Goal: Transaction & Acquisition: Subscribe to service/newsletter

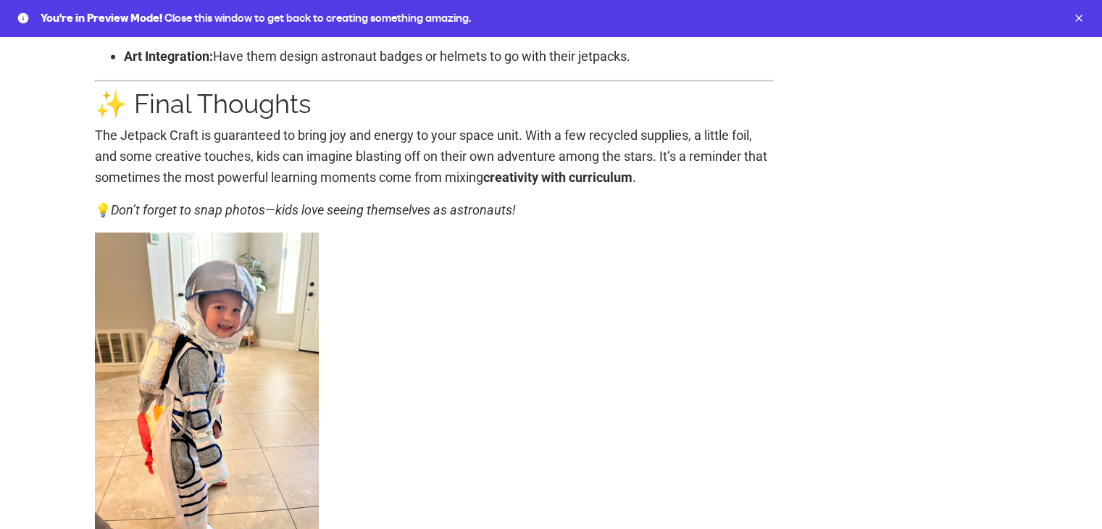
scroll to position [4276, 0]
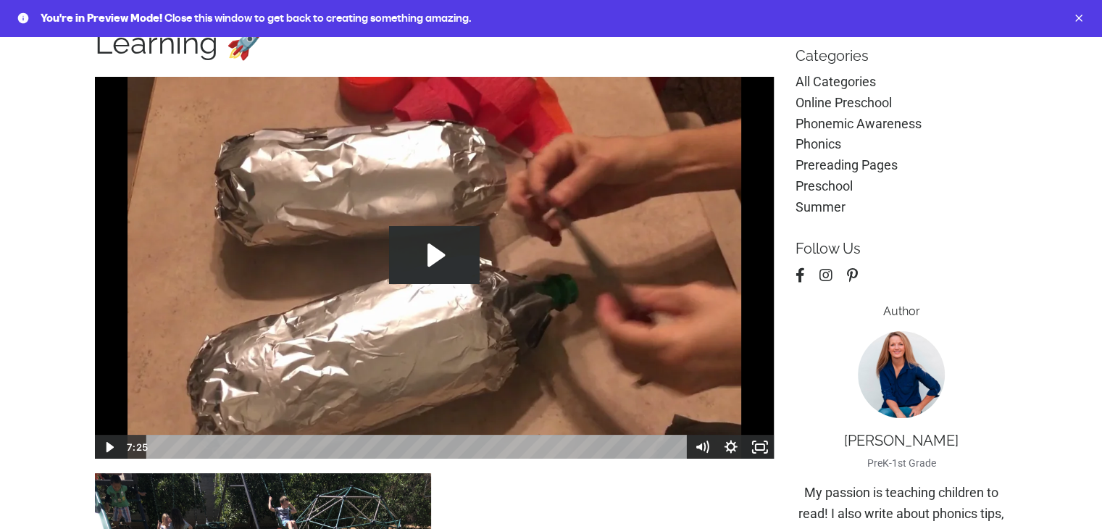
scroll to position [0, 0]
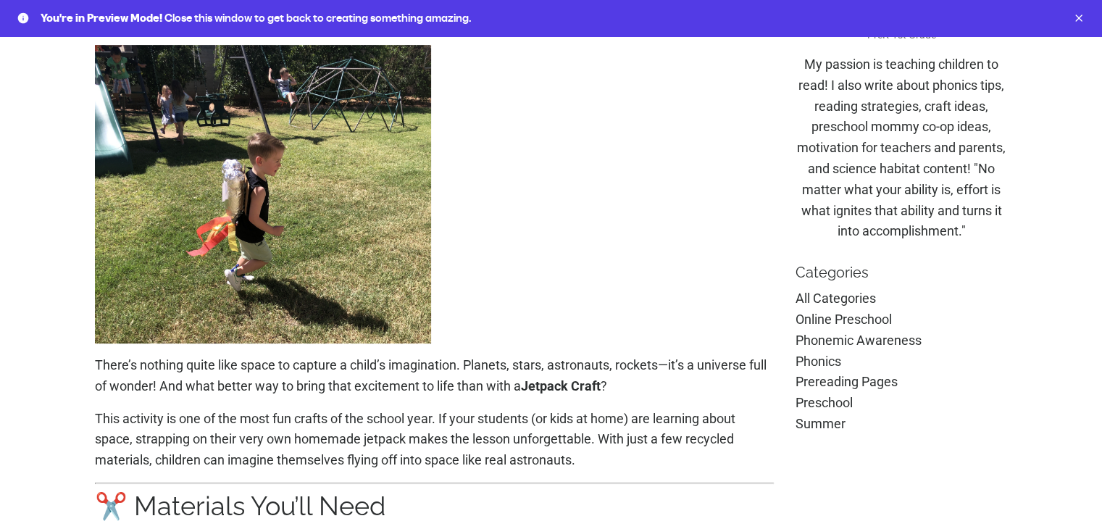
scroll to position [652, 0]
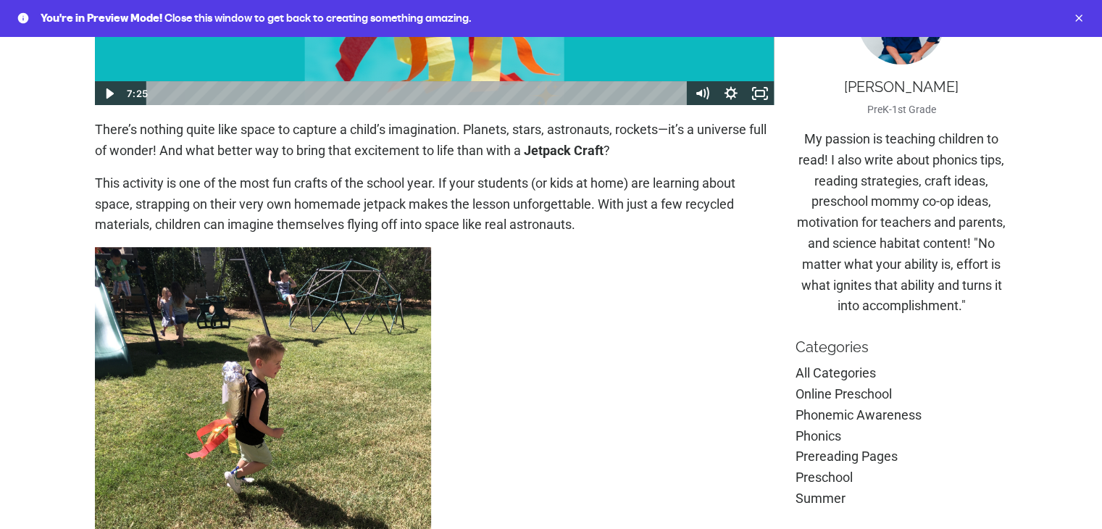
scroll to position [507, 0]
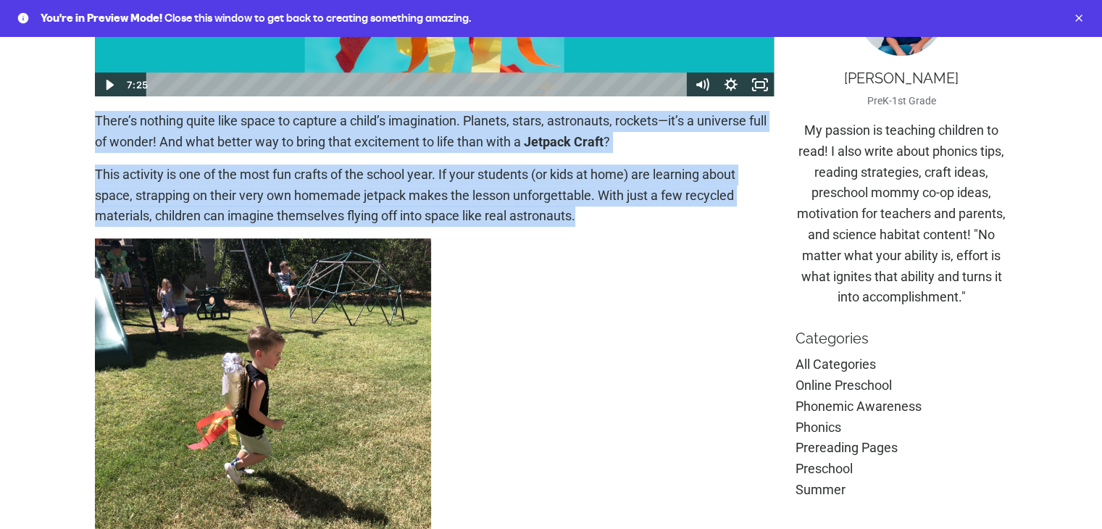
drag, startPoint x: 82, startPoint y: 120, endPoint x: 678, endPoint y: 218, distance: 604.4
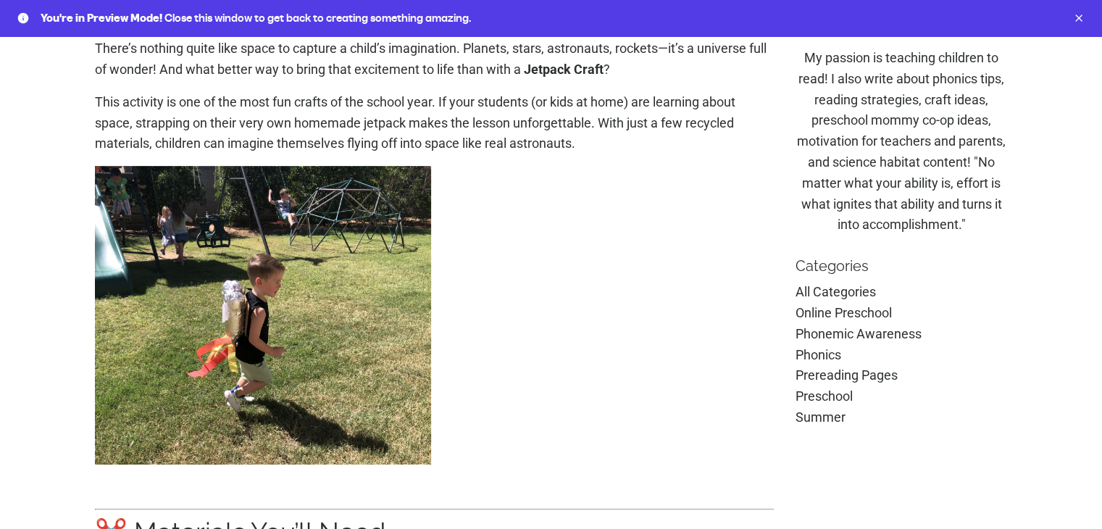
click at [669, 208] on p at bounding box center [435, 315] width 680 height 299
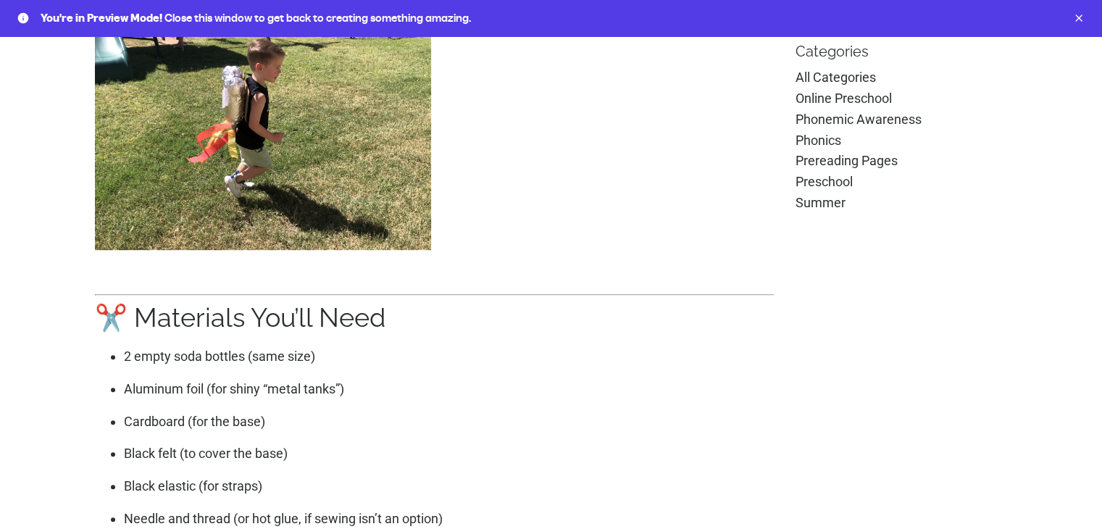
scroll to position [942, 0]
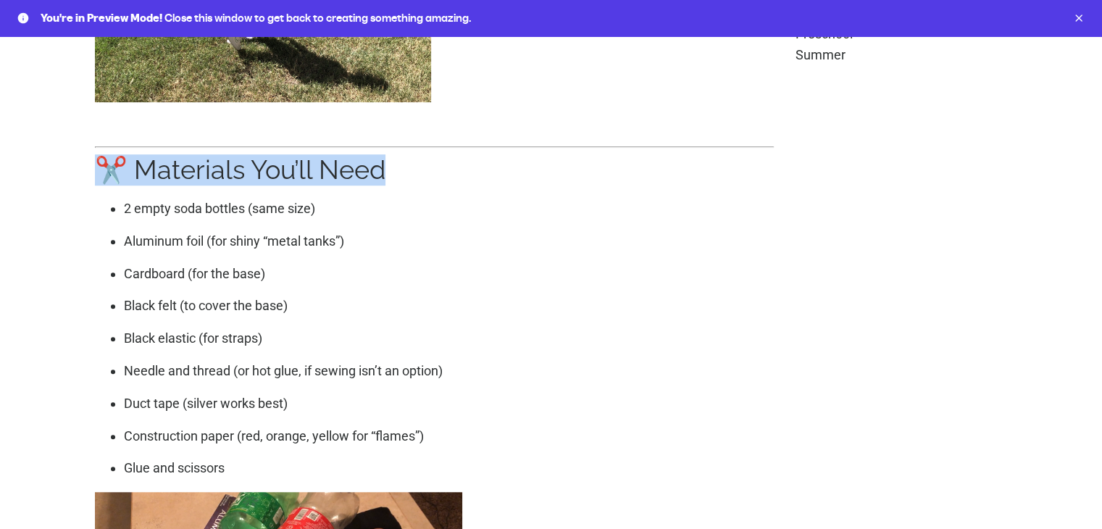
drag, startPoint x: 81, startPoint y: 175, endPoint x: 465, endPoint y: 182, distance: 384.1
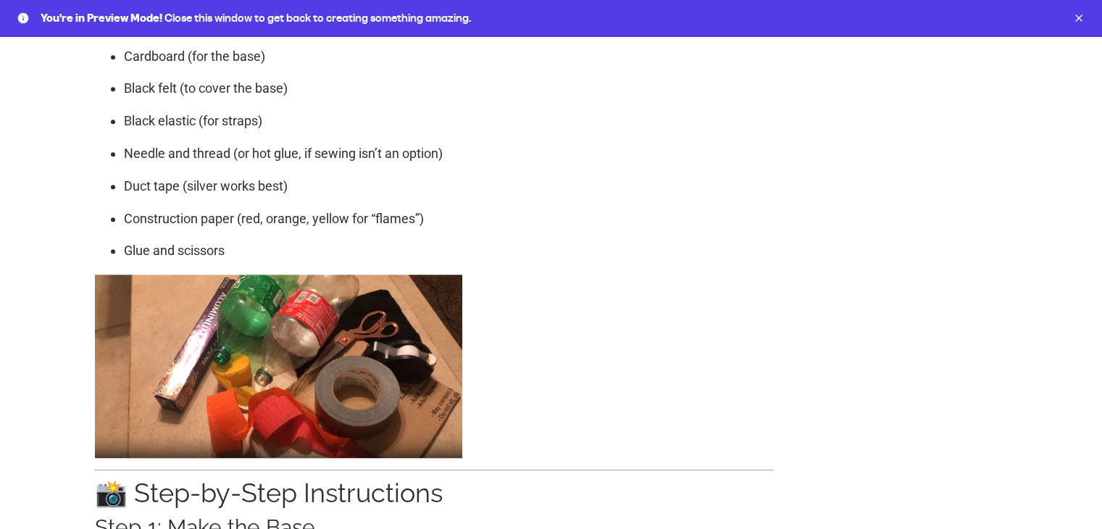
click at [501, 215] on p "Construction paper (red, orange, yellow for “flames”)" at bounding box center [449, 219] width 651 height 21
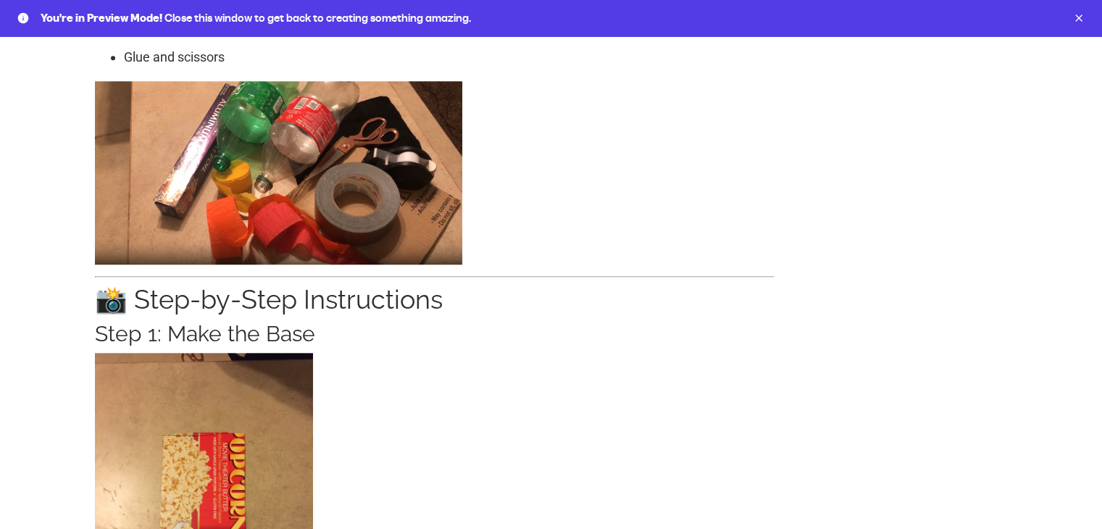
scroll to position [1377, 0]
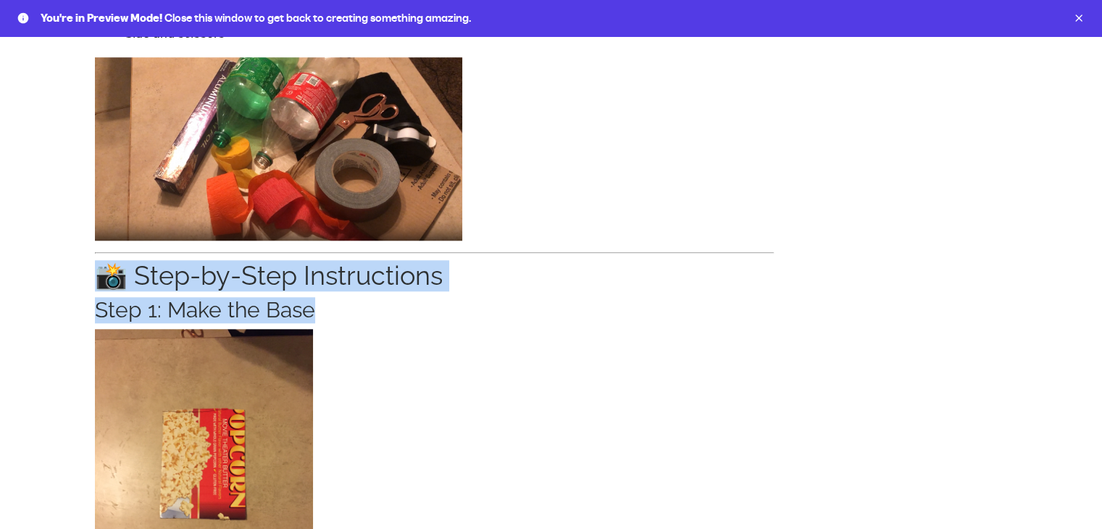
drag, startPoint x: 80, startPoint y: 272, endPoint x: 362, endPoint y: 295, distance: 283.6
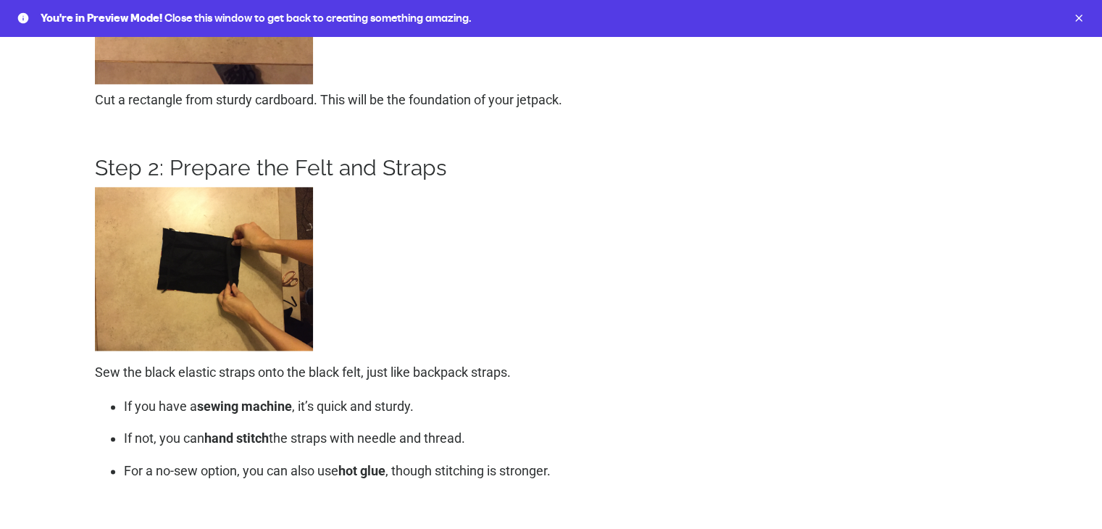
scroll to position [1957, 0]
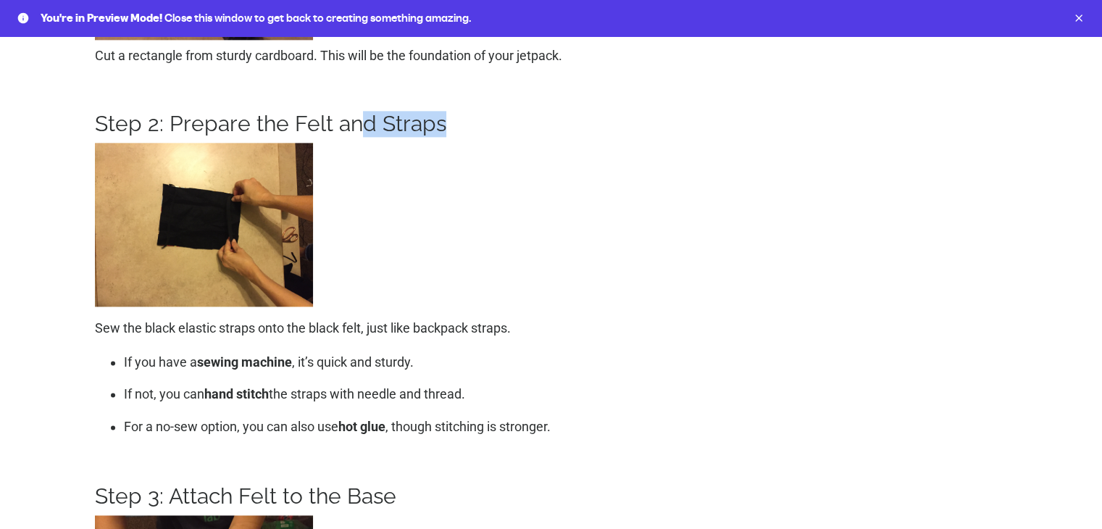
drag, startPoint x: 359, startPoint y: 122, endPoint x: 438, endPoint y: 133, distance: 78.9
click at [438, 133] on h3 "Step 2: Prepare the Felt and Straps" at bounding box center [435, 124] width 680 height 26
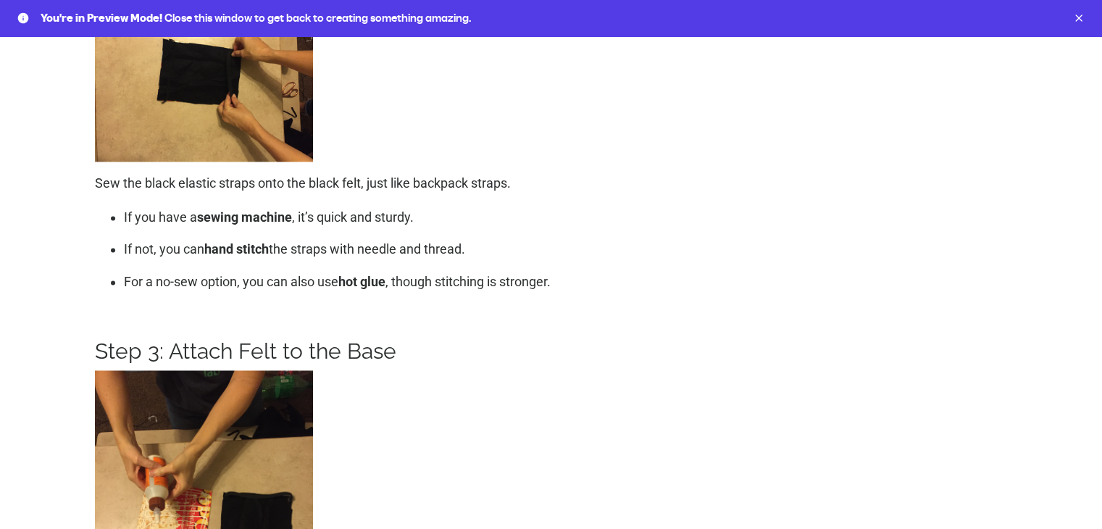
scroll to position [2247, 0]
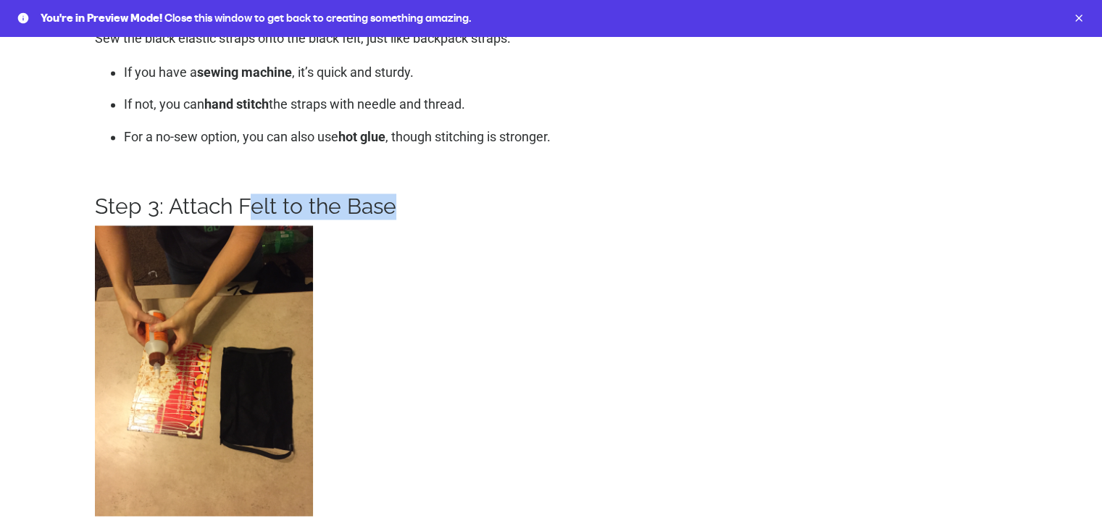
drag, startPoint x: 265, startPoint y: 193, endPoint x: 438, endPoint y: 193, distance: 173.2
click at [438, 193] on h3 "Step 3: Attach Felt to the Base" at bounding box center [435, 206] width 680 height 26
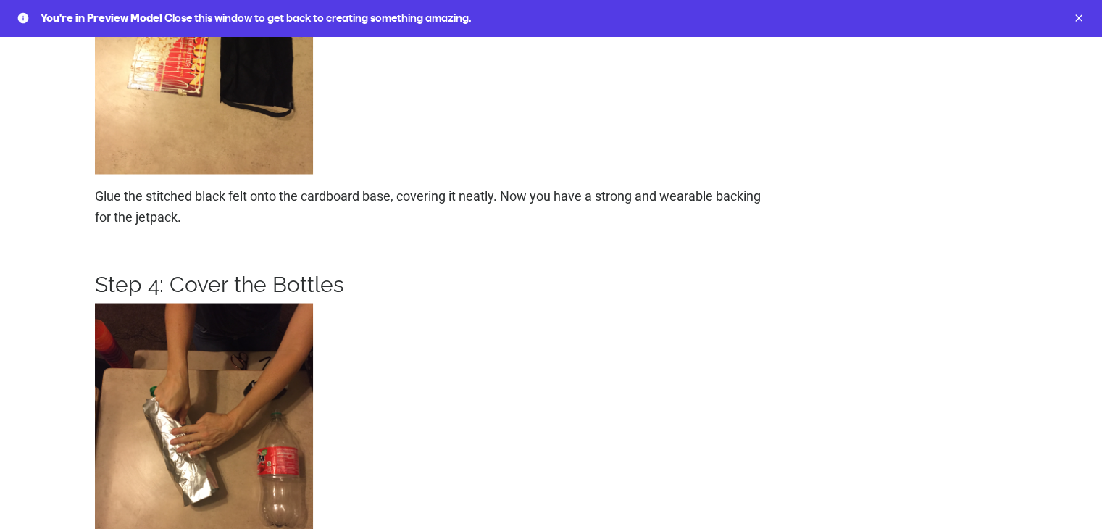
scroll to position [2681, 0]
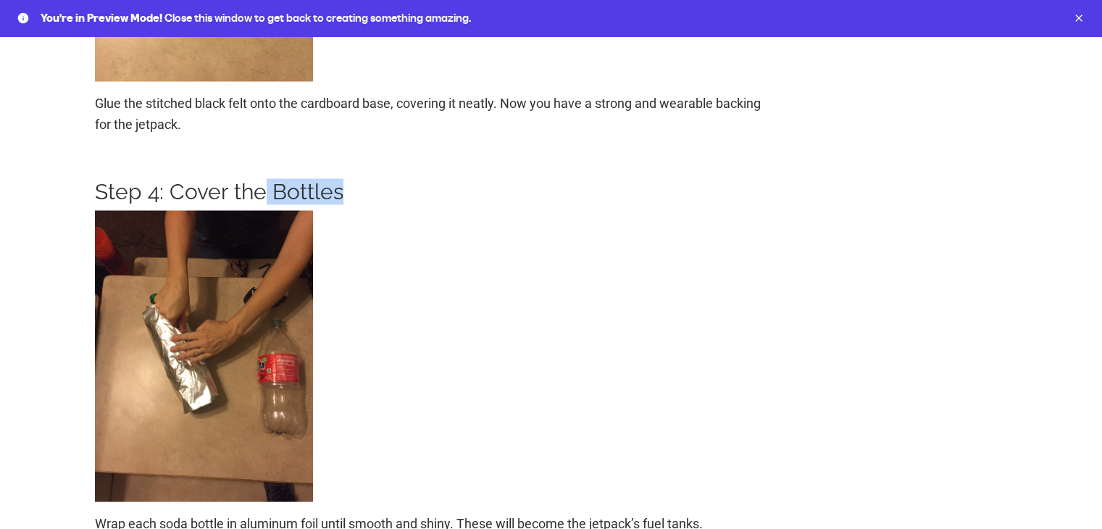
drag, startPoint x: 264, startPoint y: 190, endPoint x: 434, endPoint y: 190, distance: 170.3
click at [434, 190] on h3 "Step 4: Cover the Bottles" at bounding box center [435, 191] width 680 height 26
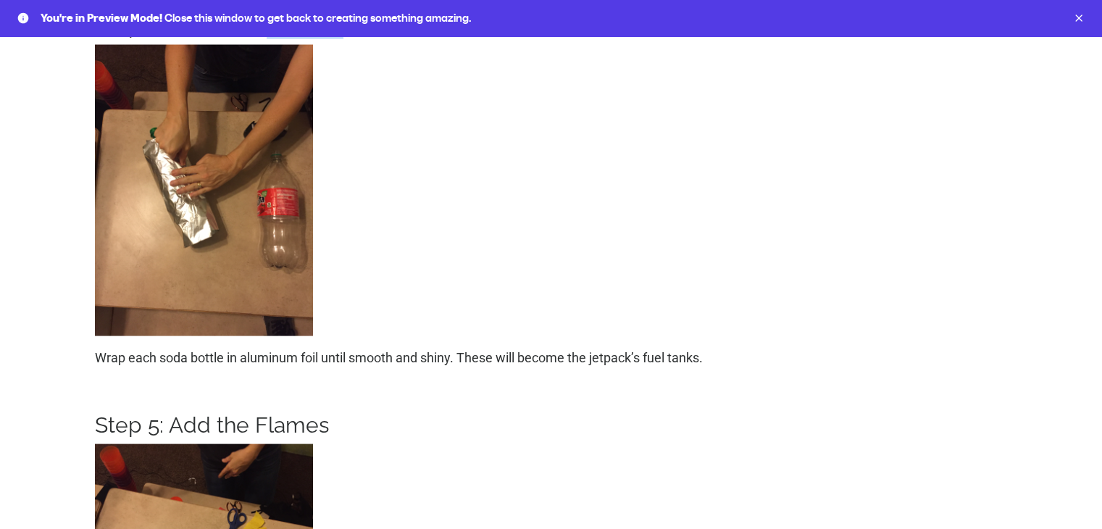
scroll to position [3044, 0]
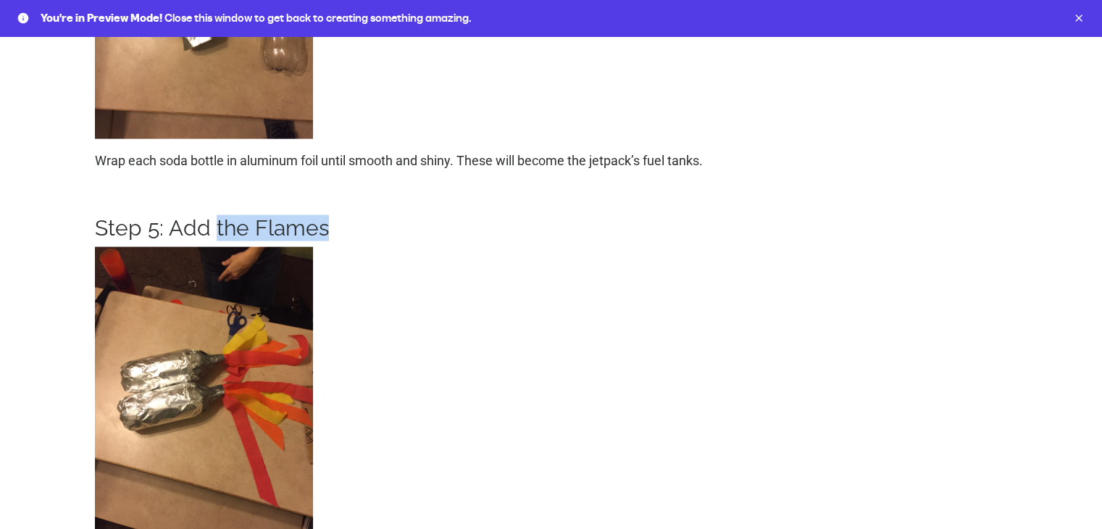
drag, startPoint x: 212, startPoint y: 226, endPoint x: 417, endPoint y: 226, distance: 204.4
click at [417, 226] on h3 "Step 5: Add the Flames" at bounding box center [435, 228] width 680 height 26
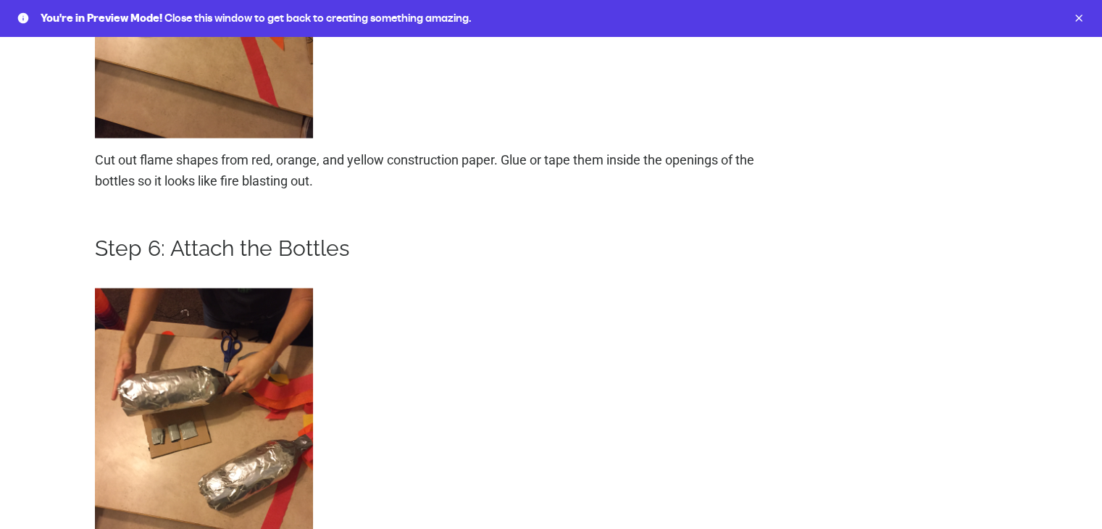
scroll to position [3479, 0]
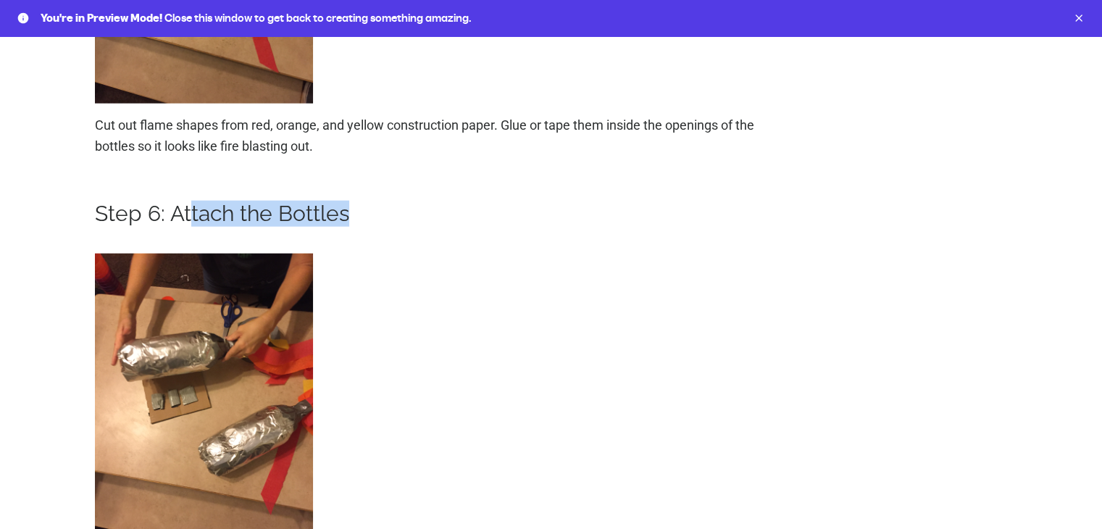
drag, startPoint x: 188, startPoint y: 212, endPoint x: 423, endPoint y: 212, distance: 234.8
click at [423, 212] on h3 "Step 6: Attach the Bottles" at bounding box center [435, 214] width 680 height 26
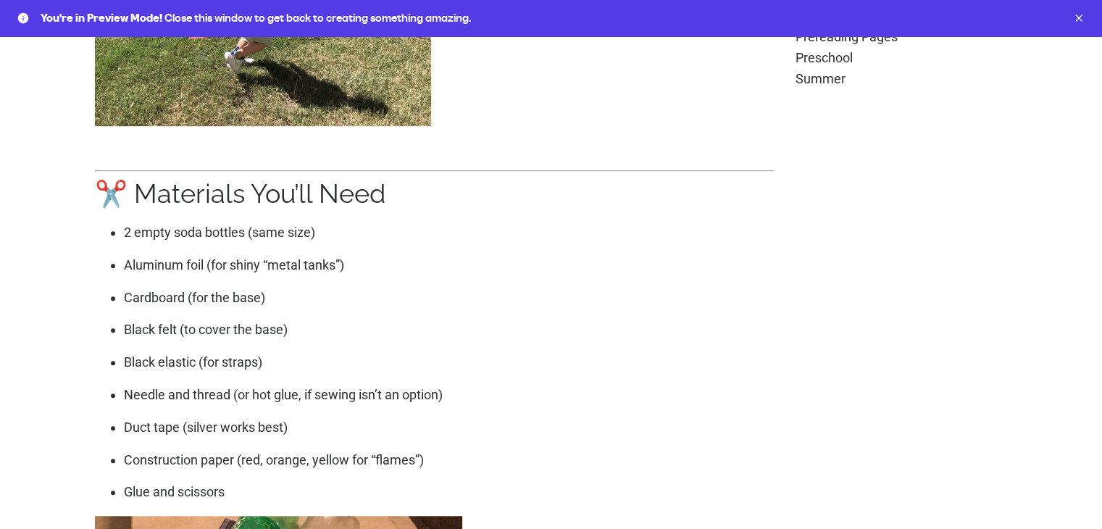
scroll to position [942, 0]
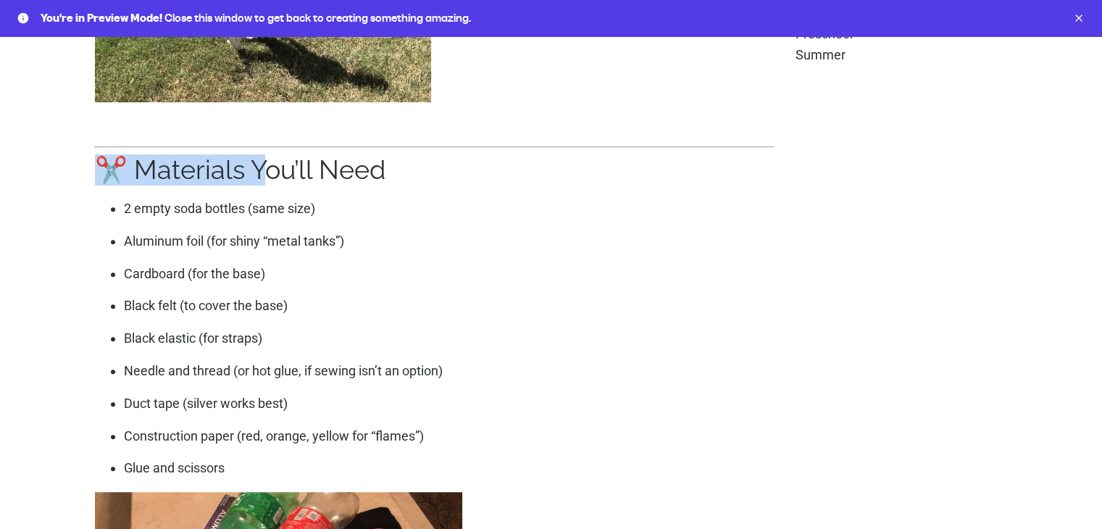
drag, startPoint x: 84, startPoint y: 168, endPoint x: 264, endPoint y: 167, distance: 179.7
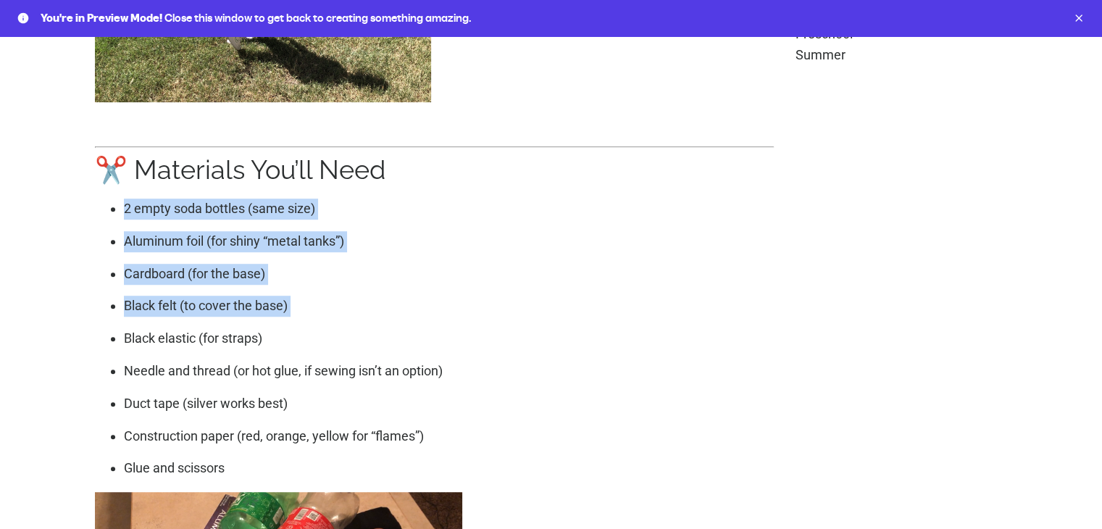
drag, startPoint x: 182, startPoint y: 192, endPoint x: 692, endPoint y: 323, distance: 526.8
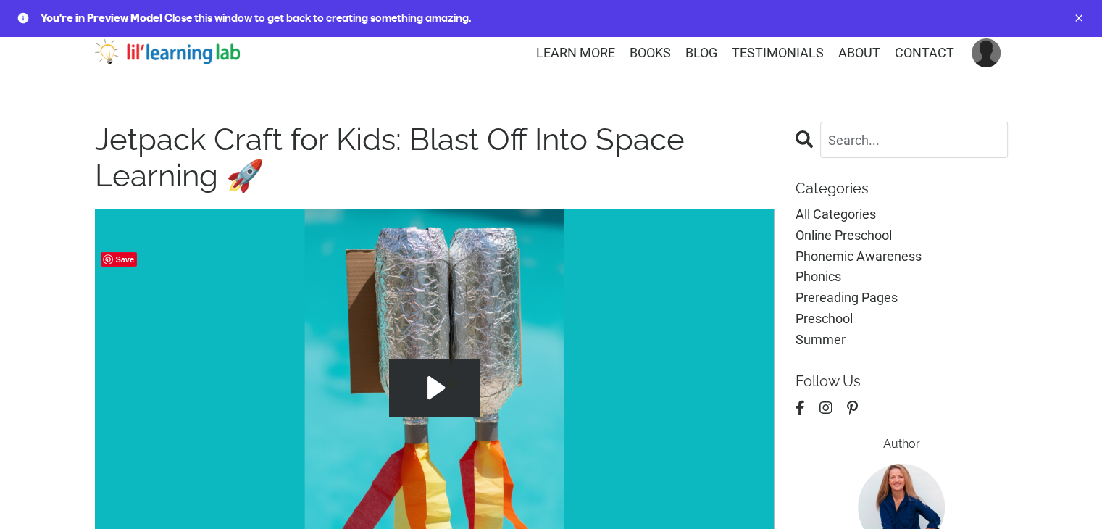
scroll to position [0, 0]
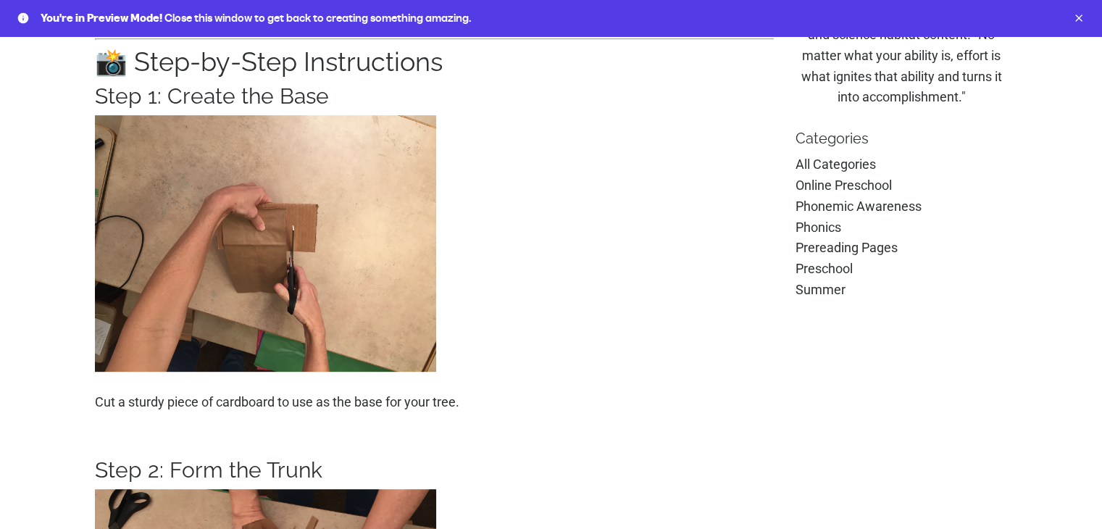
scroll to position [725, 0]
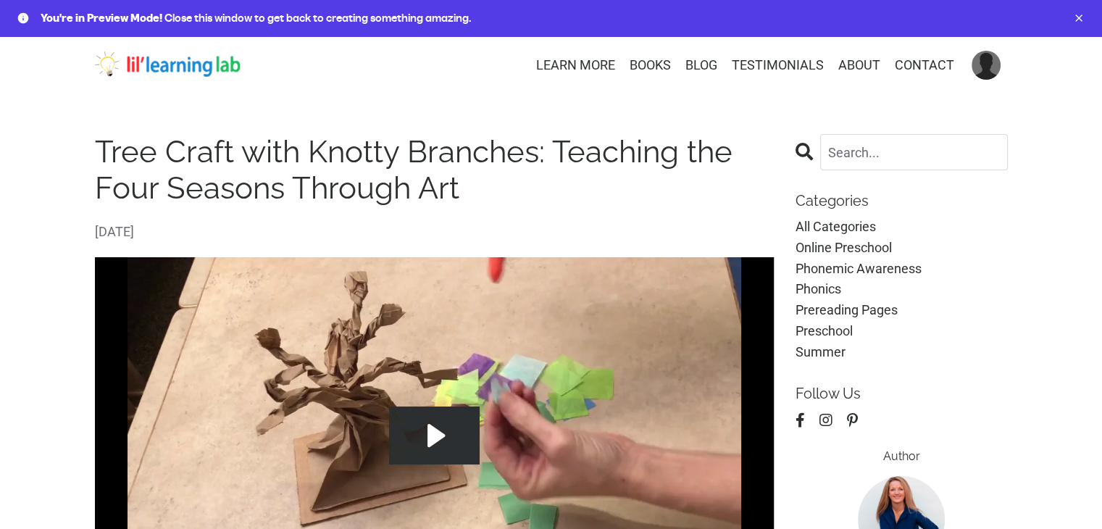
click at [217, 64] on img at bounding box center [167, 64] width 145 height 26
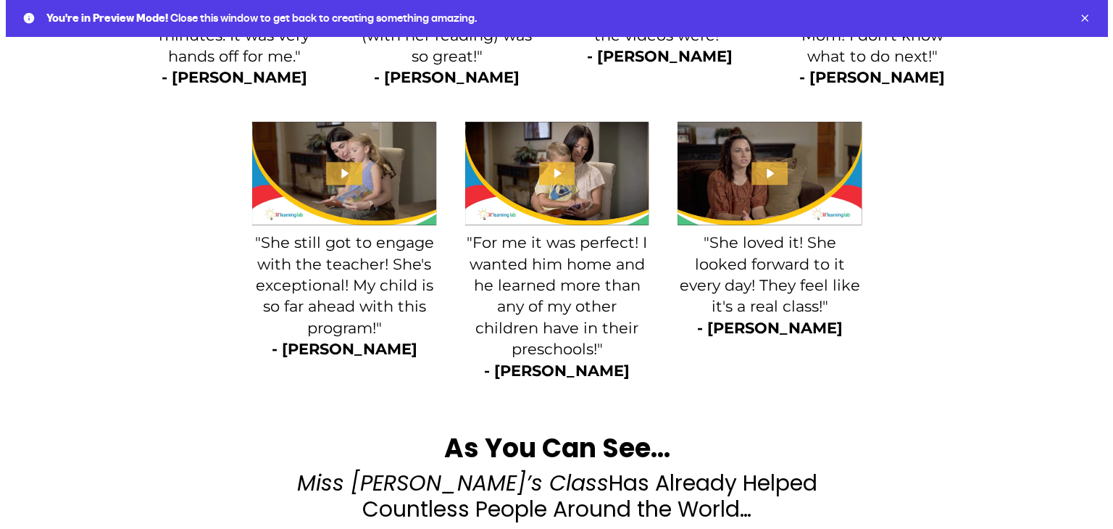
scroll to position [1957, 0]
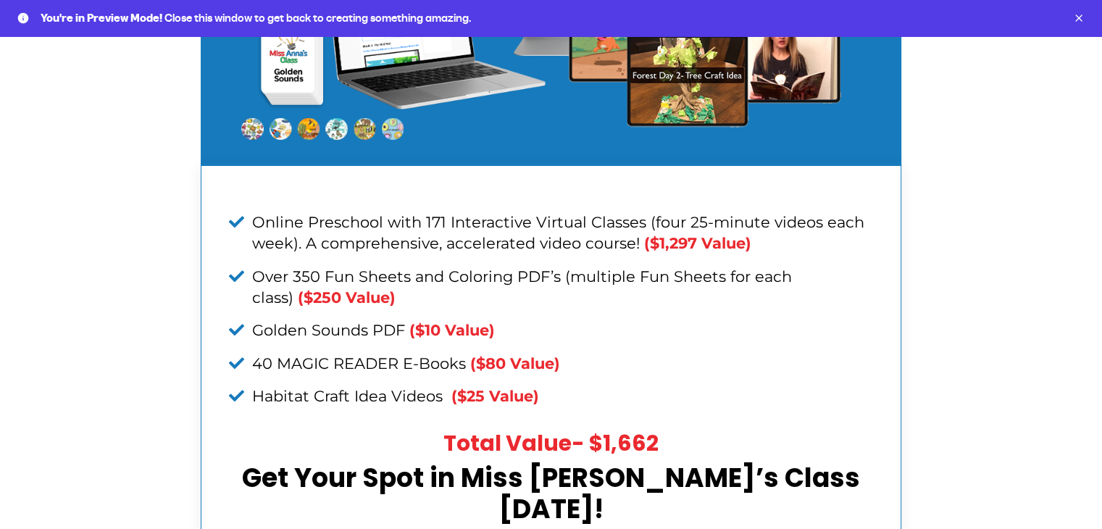
scroll to position [5589, 0]
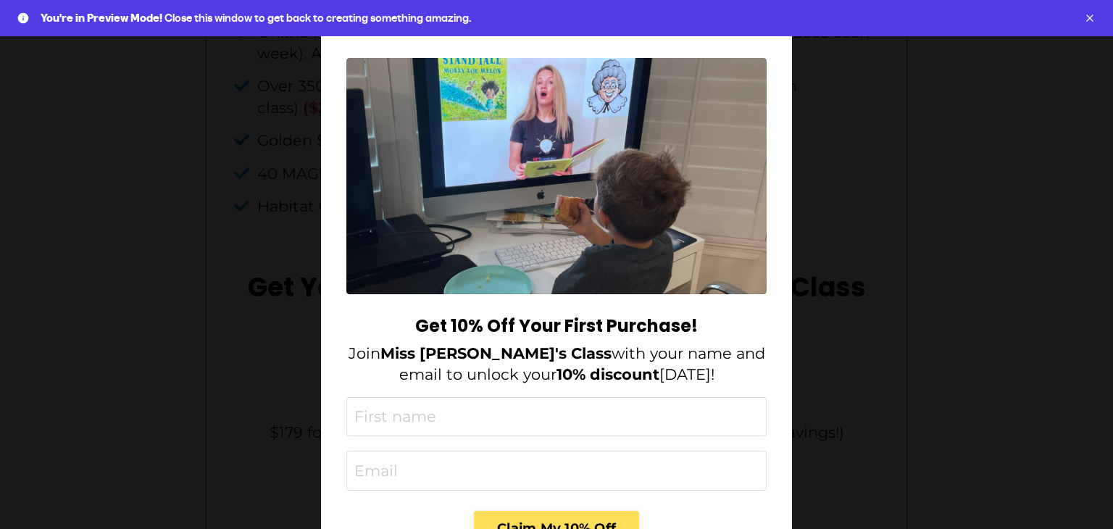
click at [140, 282] on div "Get 10% Off Your First Purchase! Join Miss Anna's Class with your name and emai…" at bounding box center [556, 264] width 1113 height 529
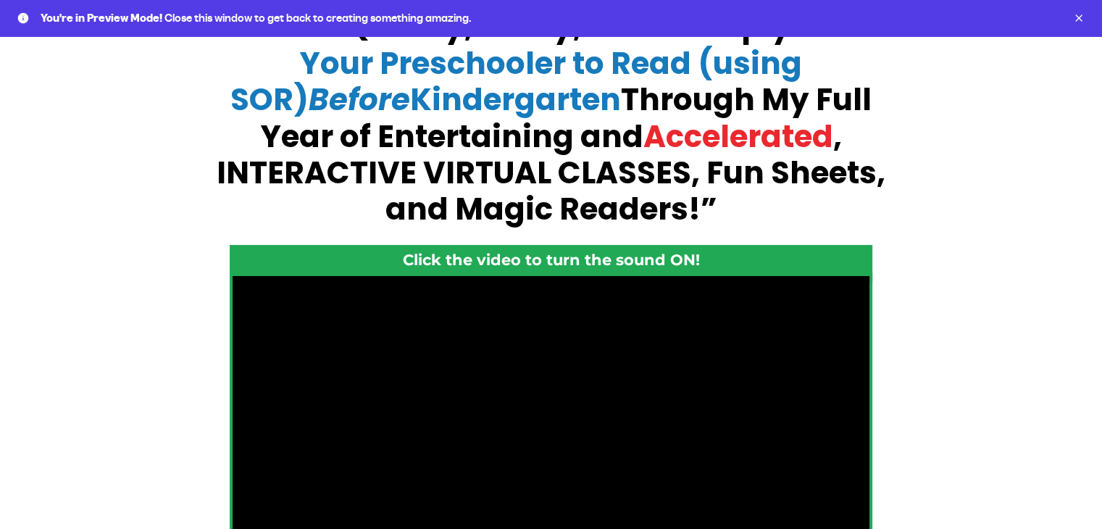
scroll to position [580, 0]
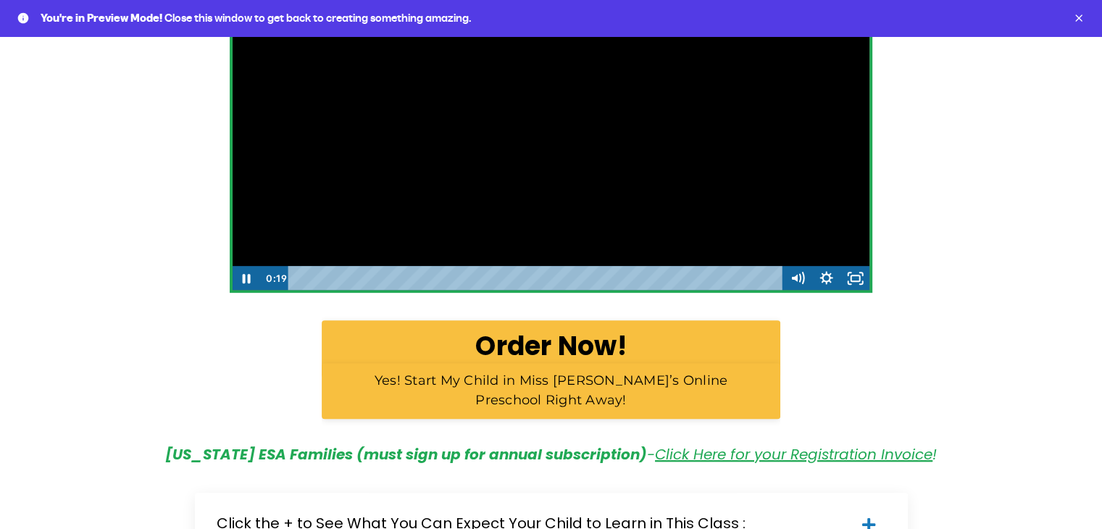
click at [246, 278] on icon "Pause" at bounding box center [246, 278] width 29 height 25
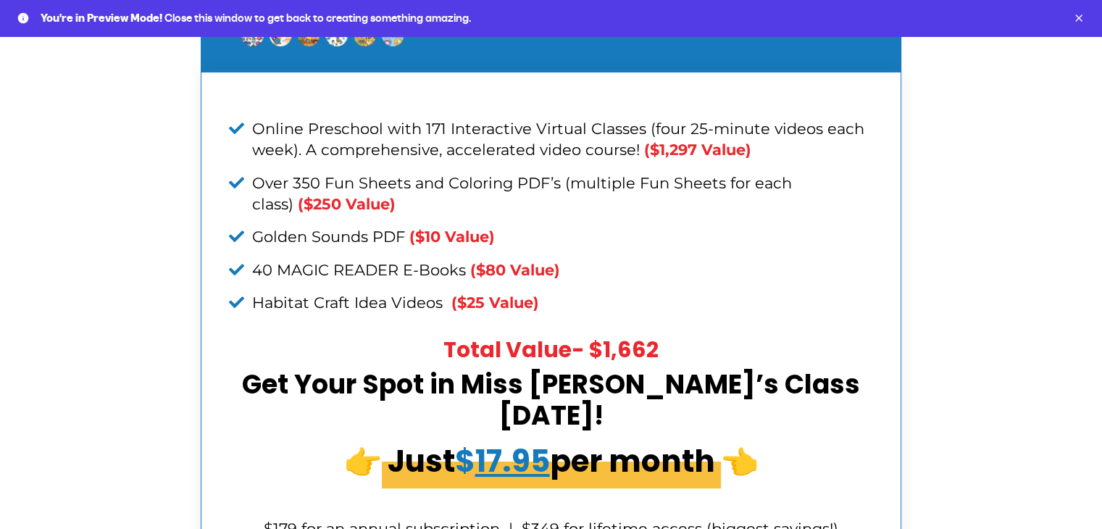
scroll to position [5372, 0]
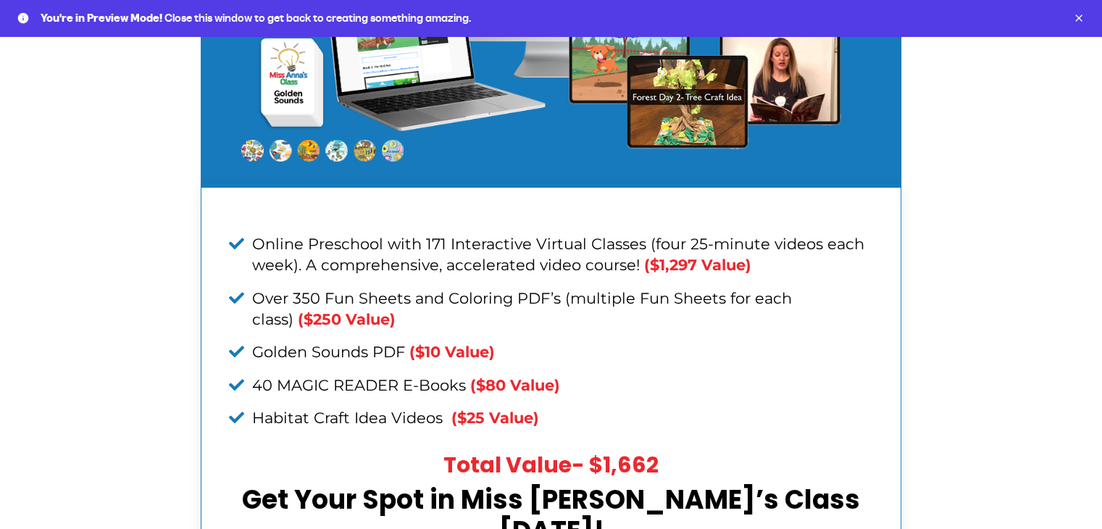
drag, startPoint x: 174, startPoint y: 332, endPoint x: 171, endPoint y: 240, distance: 92.1
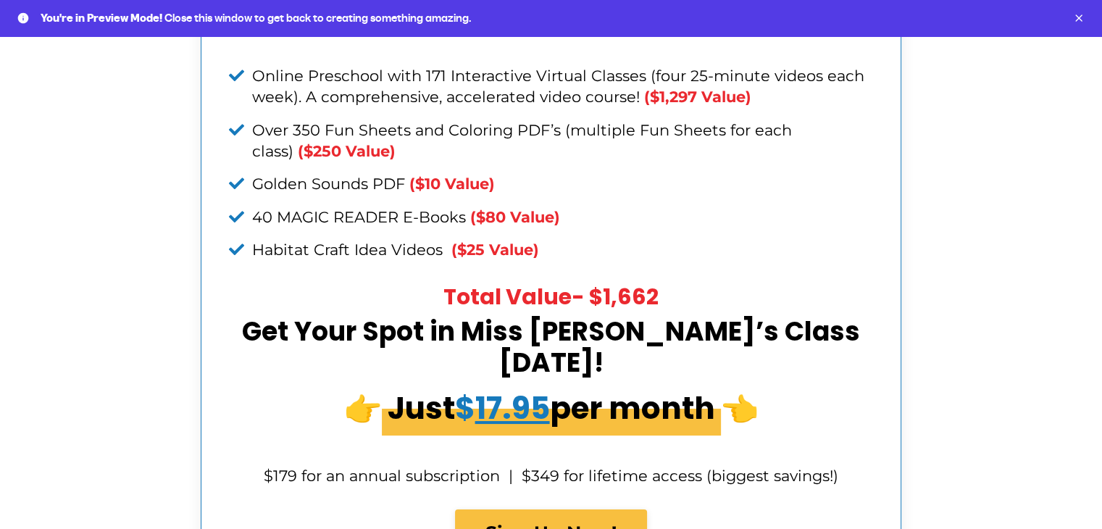
scroll to position [5516, 0]
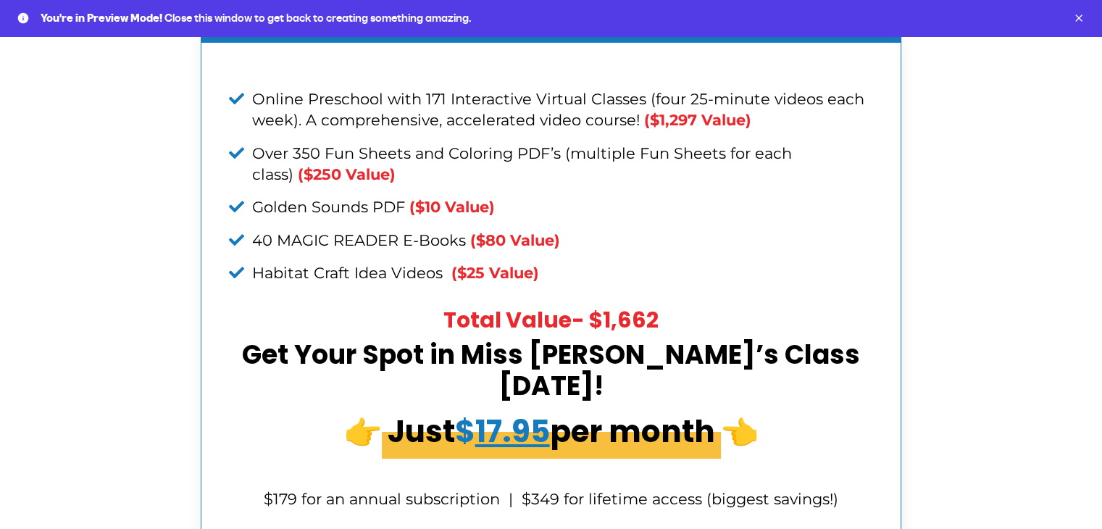
click at [658, 404] on span "Just $ 17.95 per month" at bounding box center [551, 431] width 339 height 54
click at [511, 410] on u "17.95" at bounding box center [512, 431] width 75 height 43
drag, startPoint x: 387, startPoint y: 390, endPoint x: 459, endPoint y: 395, distance: 71.9
click at [459, 490] on span "$179 for an annual subscription | $349 for lifetime access (biggest savings!)" at bounding box center [551, 499] width 575 height 18
click at [315, 490] on span "$179 for an annual subscription | $349 for lifetime access (biggest savings!)" at bounding box center [551, 499] width 575 height 18
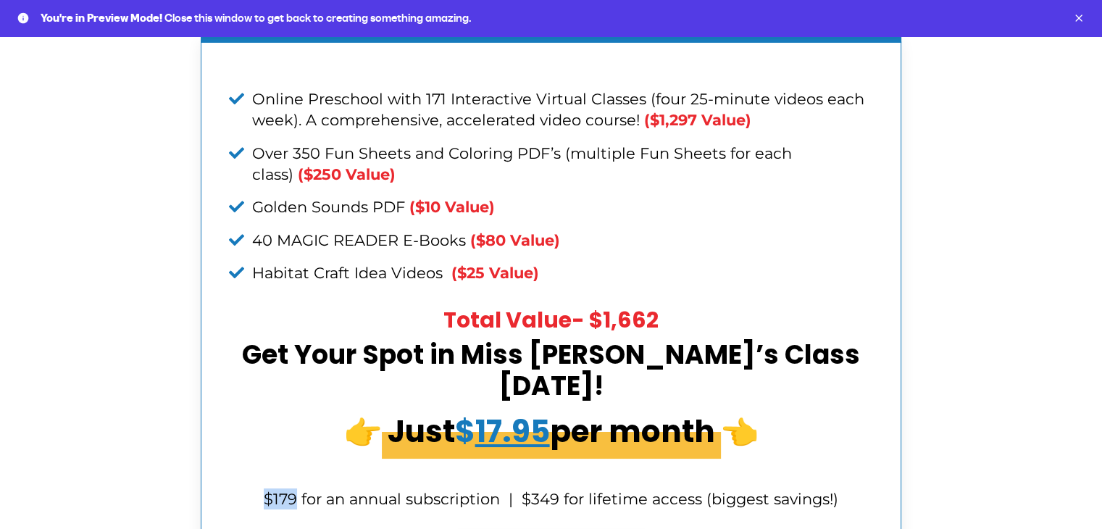
drag, startPoint x: 265, startPoint y: 395, endPoint x: 298, endPoint y: 396, distance: 33.3
click at [298, 488] on p "$179 for an annual subscription | $349 for lifetime access (biggest savings!)" at bounding box center [551, 498] width 657 height 21
click at [298, 490] on span "$179 for an annual subscription | $349 for lifetime access (biggest savings!)" at bounding box center [551, 499] width 575 height 18
drag, startPoint x: 267, startPoint y: 394, endPoint x: 296, endPoint y: 396, distance: 29.8
click at [296, 490] on span "$179 for an annual subscription | $349 for lifetime access (biggest savings!)" at bounding box center [551, 499] width 575 height 18
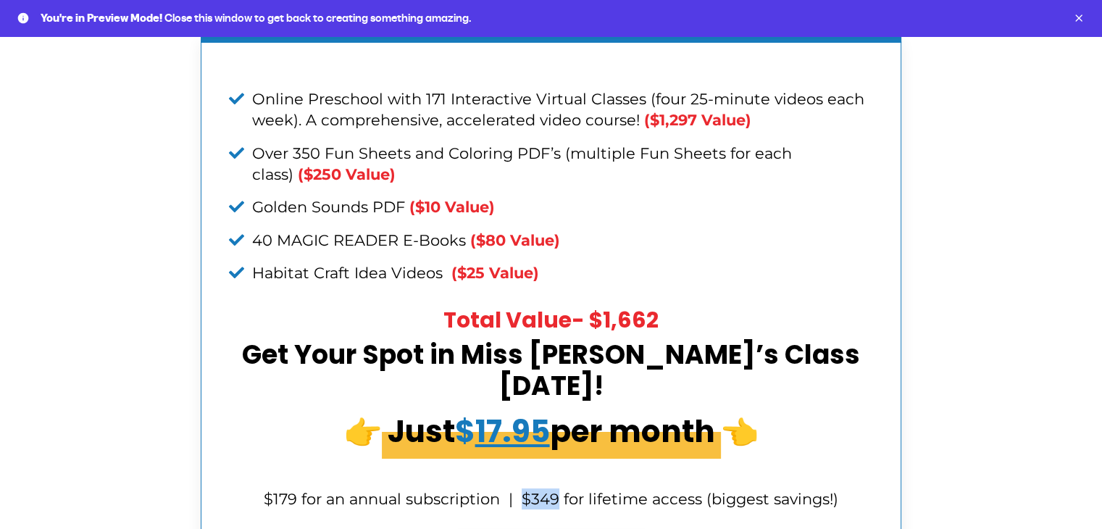
drag, startPoint x: 524, startPoint y: 394, endPoint x: 557, endPoint y: 394, distance: 32.6
click at [557, 490] on span "$179 for an annual subscription | $349 for lifetime access (biggest savings!)" at bounding box center [551, 499] width 575 height 18
click at [275, 490] on span "$179 for an annual subscription | $349 for lifetime access (biggest savings!)" at bounding box center [551, 499] width 575 height 18
drag, startPoint x: 267, startPoint y: 393, endPoint x: 295, endPoint y: 395, distance: 28.3
click at [295, 490] on span "$179 for an annual subscription | $349 for lifetime access (biggest savings!)" at bounding box center [551, 499] width 575 height 18
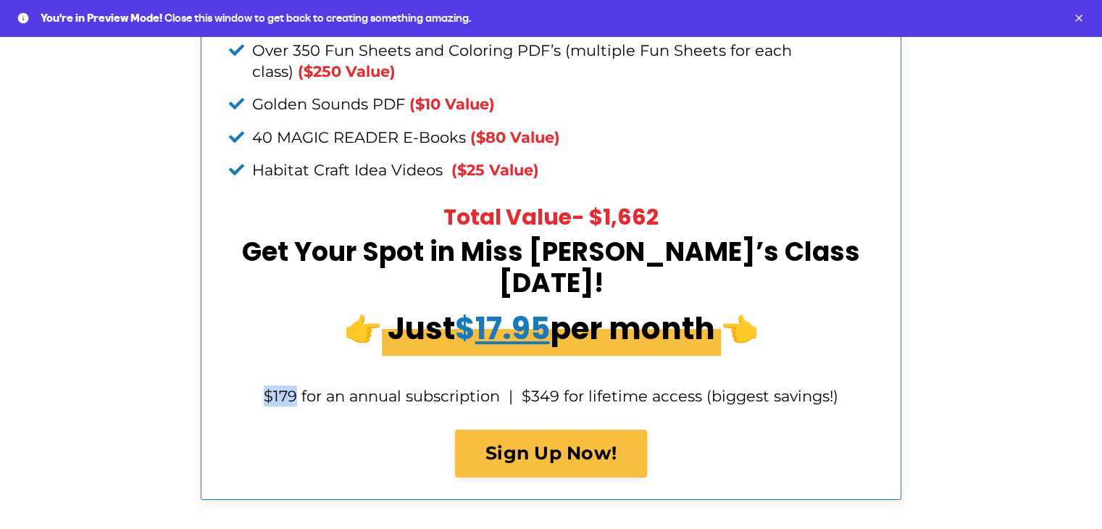
scroll to position [5734, 0]
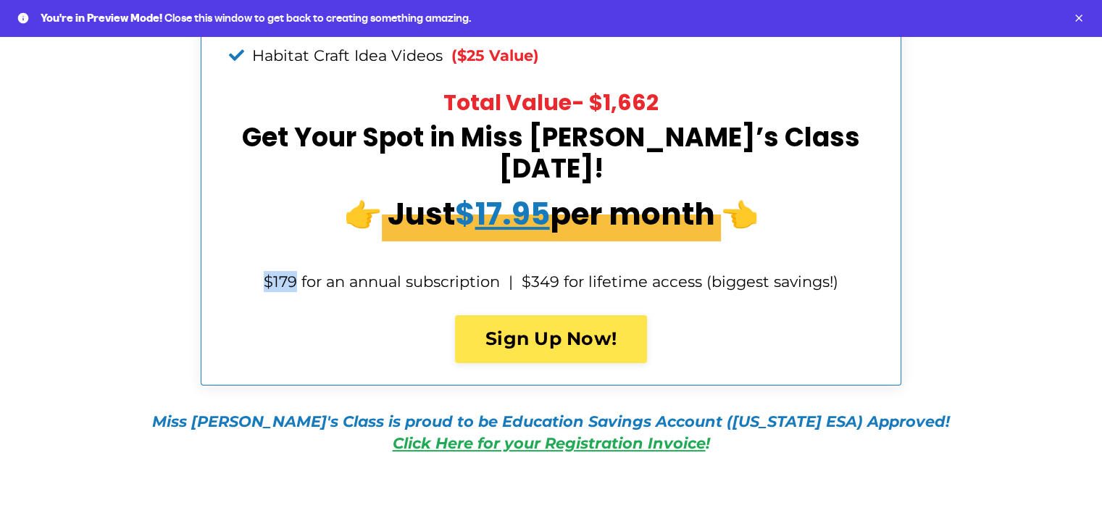
click at [540, 315] on link "Sign Up Now!" at bounding box center [551, 339] width 192 height 48
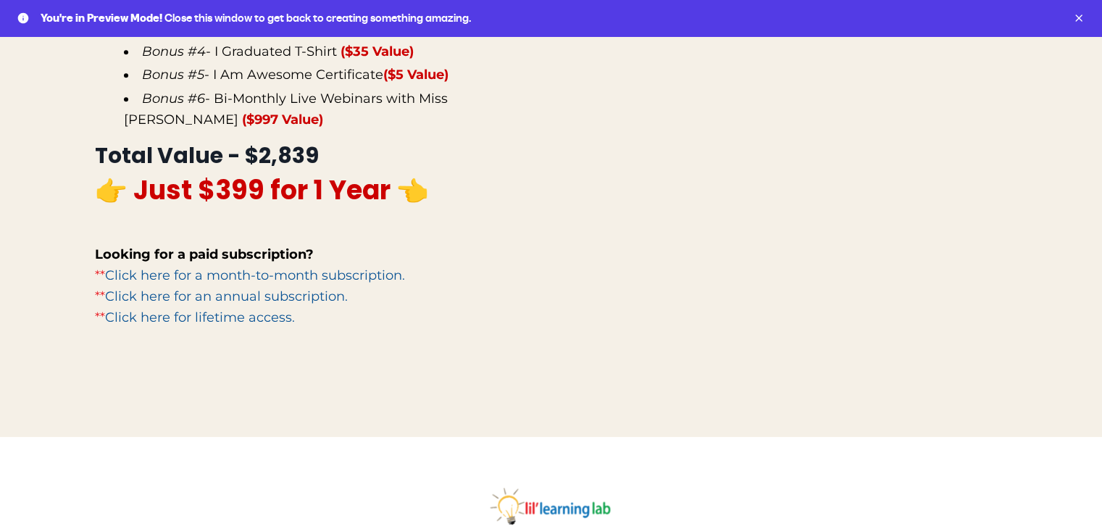
scroll to position [435, 0]
